Goal: Information Seeking & Learning: Learn about a topic

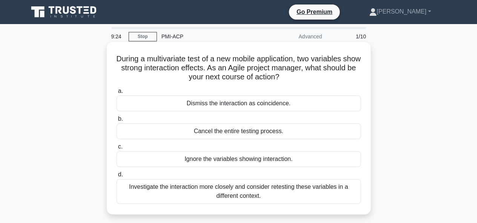
click at [239, 192] on div "Investigate the interaction more closely and consider retesting these variables…" at bounding box center [238, 191] width 244 height 25
click at [116, 178] on input "d. Investigate the interaction more closely and consider retesting these variab…" at bounding box center [116, 175] width 0 height 5
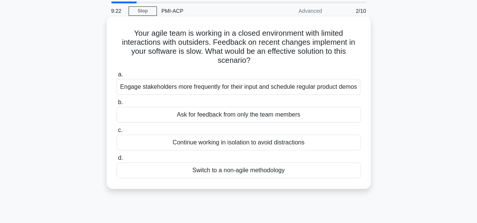
scroll to position [38, 0]
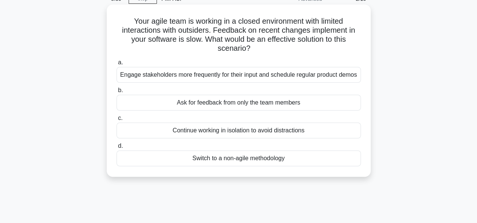
click at [182, 76] on div "Engage stakeholders more frequently for their input and schedule regular produc…" at bounding box center [238, 75] width 244 height 16
click at [116, 65] on input "a. Engage stakeholders more frequently for their input and schedule regular pro…" at bounding box center [116, 62] width 0 height 5
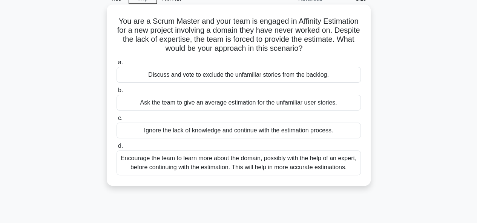
click at [294, 162] on div "Encourage the team to learn more about the domain, possibly with the help of an…" at bounding box center [238, 163] width 244 height 25
click at [116, 149] on input "d. Encourage the team to learn more about the domain, possibly with the help of…" at bounding box center [116, 146] width 0 height 5
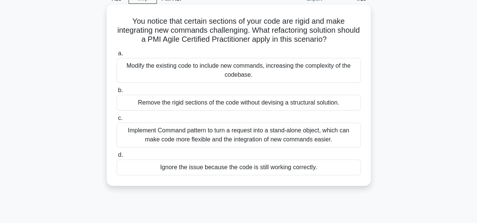
click at [217, 133] on div "Implement Command pattern to turn a request into a stand-alone object, which ca…" at bounding box center [238, 135] width 244 height 25
click at [116, 121] on input "c. Implement Command pattern to turn a request into a stand-alone object, which…" at bounding box center [116, 118] width 0 height 5
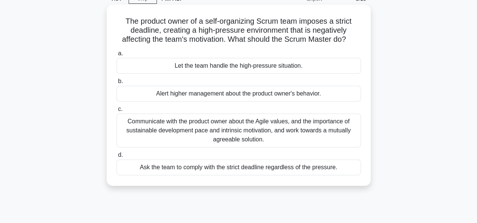
click at [204, 129] on div "Communicate with the product owner about the Agile values, and the importance o…" at bounding box center [238, 131] width 244 height 34
click at [116, 112] on input "c. Communicate with the product owner about the Agile values, and the importanc…" at bounding box center [116, 109] width 0 height 5
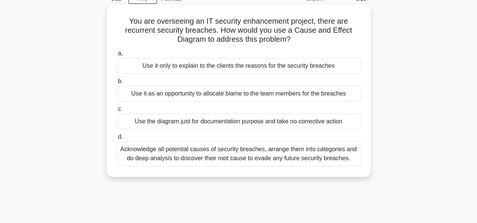
click at [248, 156] on div "Acknowledge all potential causes of security breaches, arrange them into catego…" at bounding box center [238, 154] width 244 height 25
click at [116, 140] on input "d. Acknowledge all potential causes of security breaches, arrange them into cat…" at bounding box center [116, 137] width 0 height 5
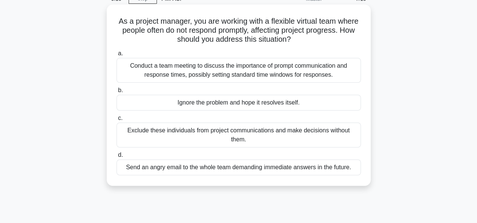
click at [178, 75] on div "Conduct a team meeting to discuss the importance of prompt communication and re…" at bounding box center [238, 70] width 244 height 25
click at [116, 56] on input "a. Conduct a team meeting to discuss the importance of prompt communication and…" at bounding box center [116, 53] width 0 height 5
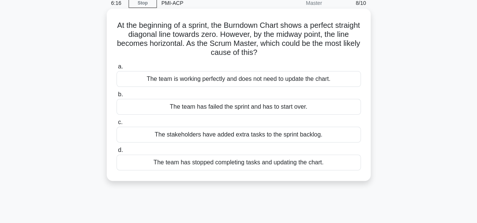
scroll to position [0, 0]
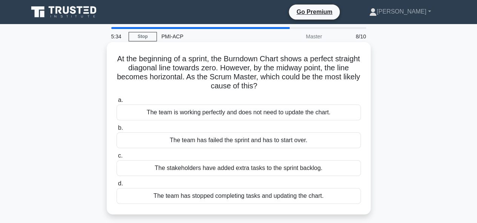
click at [259, 194] on div "The team has stopped completing tasks and updating the chart." at bounding box center [238, 196] width 244 height 16
click at [116, 187] on input "d. The team has stopped completing tasks and updating the chart." at bounding box center [116, 184] width 0 height 5
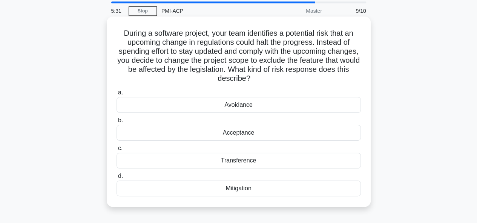
scroll to position [38, 0]
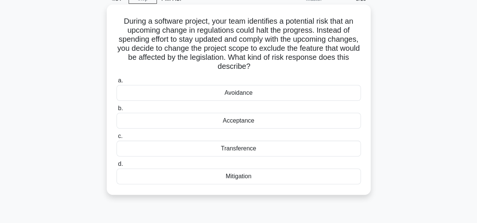
click at [237, 97] on div "Avoidance" at bounding box center [238, 93] width 244 height 16
click at [116, 83] on input "a. Avoidance" at bounding box center [116, 80] width 0 height 5
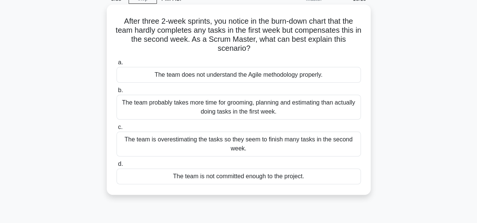
click at [223, 111] on div "The team probably takes more time for grooming, planning and estimating than ac…" at bounding box center [238, 107] width 244 height 25
click at [116, 93] on input "b. The team probably takes more time for grooming, planning and estimating than…" at bounding box center [116, 90] width 0 height 5
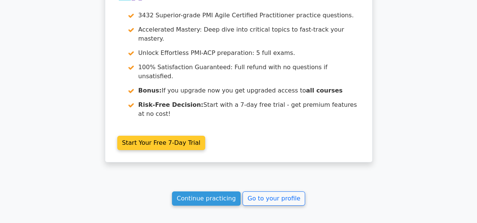
scroll to position [1362, 0]
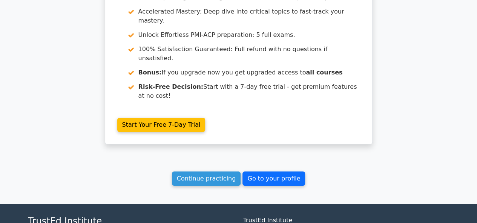
click at [257, 172] on link "Go to your profile" at bounding box center [273, 179] width 63 height 14
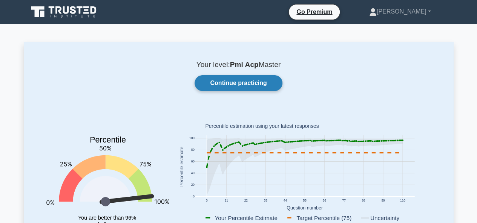
click at [210, 85] on link "Continue practicing" at bounding box center [237, 83] width 87 height 16
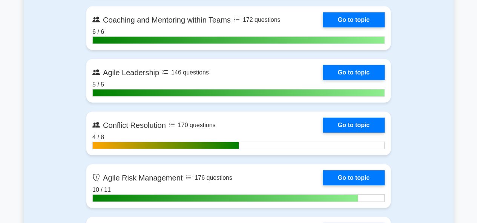
scroll to position [1018, 0]
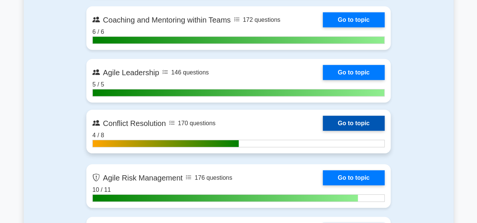
click at [366, 120] on link "Go to topic" at bounding box center [354, 123] width 62 height 15
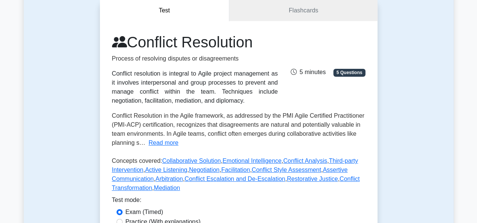
scroll to position [113, 0]
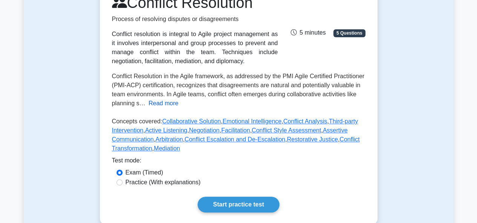
click at [158, 106] on button "Read more" at bounding box center [163, 103] width 30 height 9
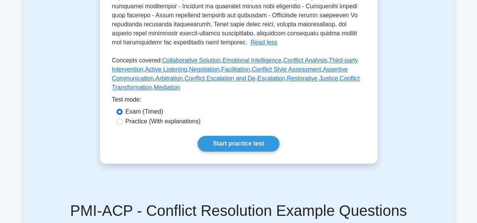
scroll to position [339, 0]
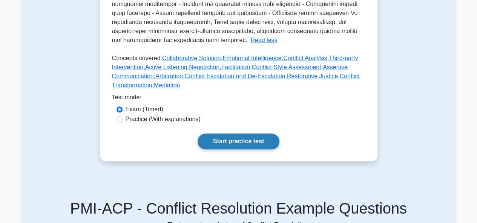
click at [234, 135] on link "Start practice test" at bounding box center [238, 142] width 82 height 16
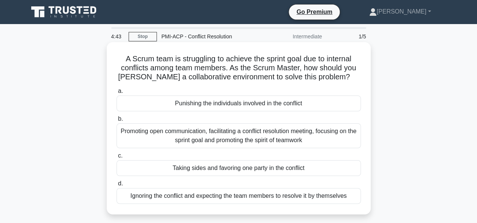
click at [240, 135] on div "Promoting open communication, facilitating a conflict resolution meeting, focus…" at bounding box center [238, 136] width 244 height 25
click at [116, 122] on input "b. Promoting open communication, facilitating a conflict resolution meeting, fo…" at bounding box center [116, 119] width 0 height 5
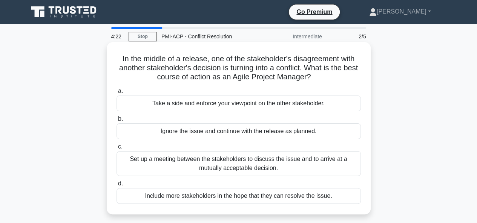
click at [179, 163] on div "Set up a meeting between the stakeholders to discuss the issue and to arrive at…" at bounding box center [238, 163] width 244 height 25
click at [116, 150] on input "c. Set up a meeting between the stakeholders to discuss the issue and to arrive…" at bounding box center [116, 147] width 0 height 5
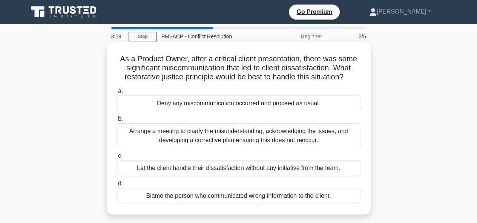
click at [207, 136] on div "Arrange a meeting to clarify the misunderstanding, acknowledging the issues, an…" at bounding box center [238, 136] width 244 height 25
click at [116, 122] on input "b. Arrange a meeting to clarify the misunderstanding, acknowledging the issues,…" at bounding box center [116, 119] width 0 height 5
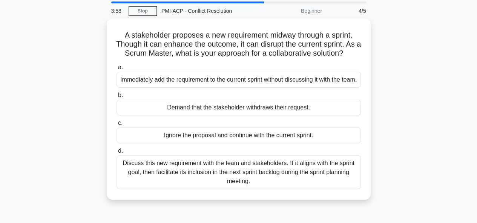
scroll to position [38, 0]
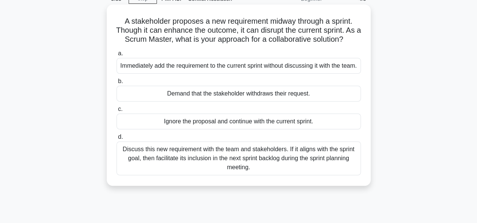
click at [200, 171] on div "Discuss this new requirement with the team and stakeholders. If it aligns with …" at bounding box center [238, 159] width 244 height 34
click at [116, 140] on input "d. Discuss this new requirement with the team and stakeholders. If it aligns wi…" at bounding box center [116, 137] width 0 height 5
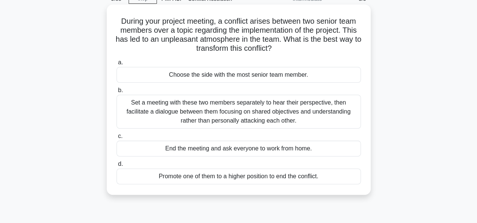
click at [220, 113] on div "Set a meeting with these two members separately to hear their perspective, then…" at bounding box center [238, 112] width 244 height 34
click at [116, 93] on input "b. Set a meeting with these two members separately to hear their perspective, t…" at bounding box center [116, 90] width 0 height 5
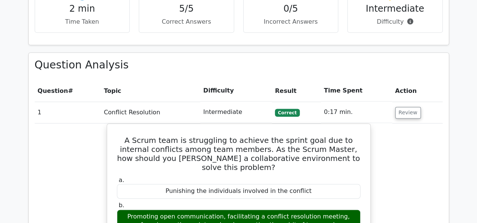
scroll to position [490, 0]
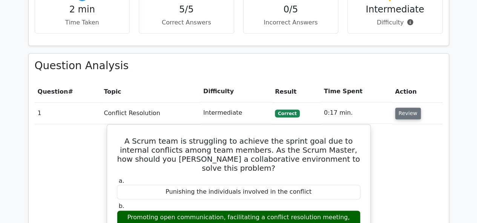
click at [402, 108] on button "Review" at bounding box center [408, 114] width 26 height 12
